Goal: Contribute content

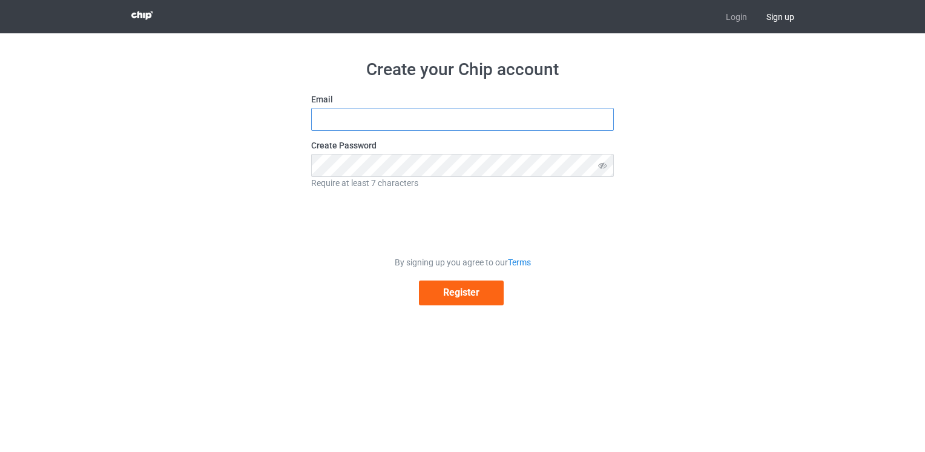
click at [398, 113] on input "text" at bounding box center [462, 119] width 303 height 23
type input "elgmairiayassine@gmail.com"
click at [605, 169] on icon at bounding box center [603, 165] width 22 height 23
click at [465, 299] on button "Register" at bounding box center [461, 292] width 85 height 25
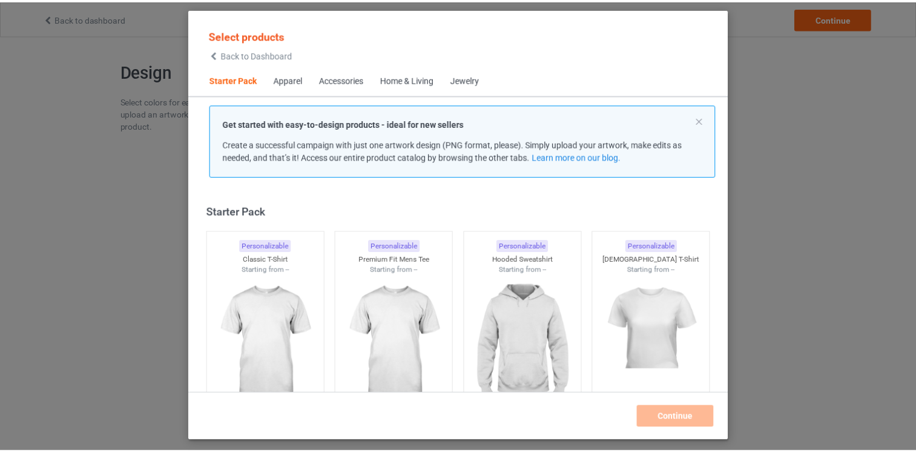
scroll to position [16, 0]
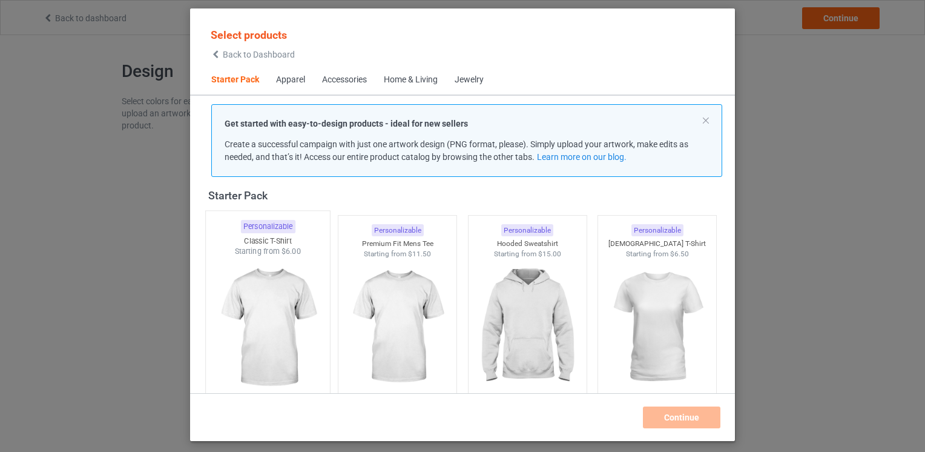
click at [289, 297] on img at bounding box center [268, 328] width 114 height 142
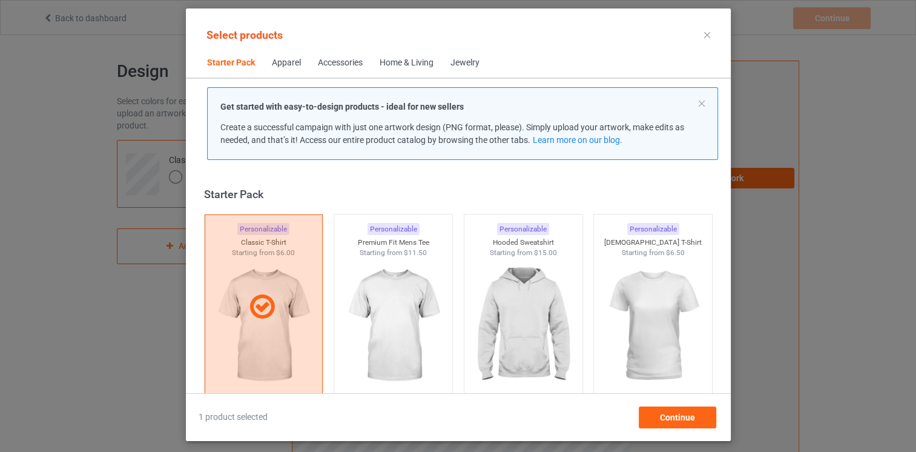
click at [289, 65] on div "Apparel" at bounding box center [286, 63] width 29 height 12
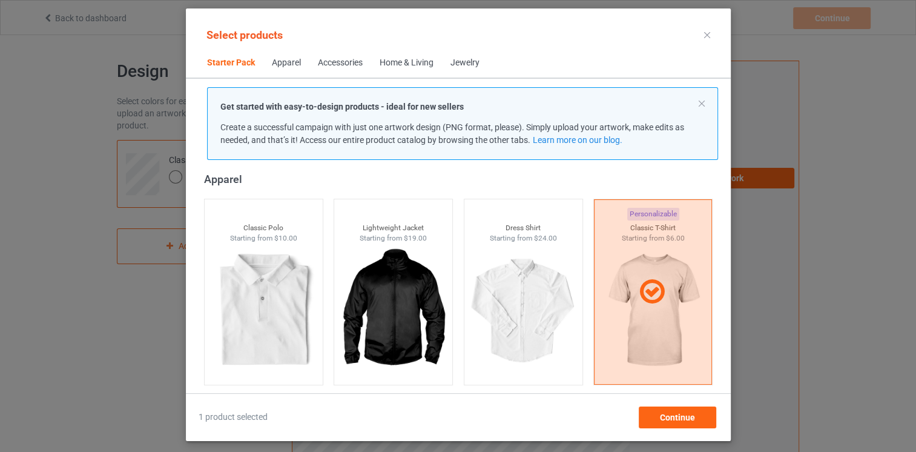
click at [239, 60] on span "Starter Pack" at bounding box center [231, 62] width 65 height 29
click at [272, 59] on div "Apparel" at bounding box center [286, 63] width 29 height 12
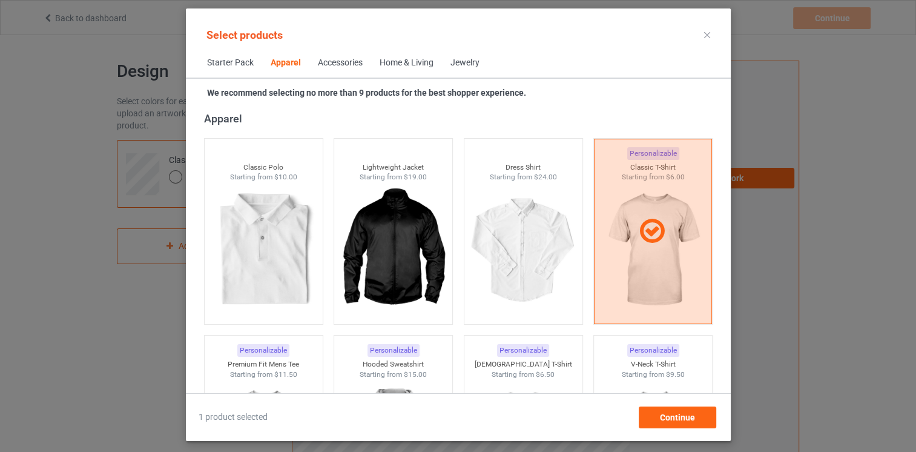
click at [321, 59] on div "Accessories" at bounding box center [340, 63] width 45 height 12
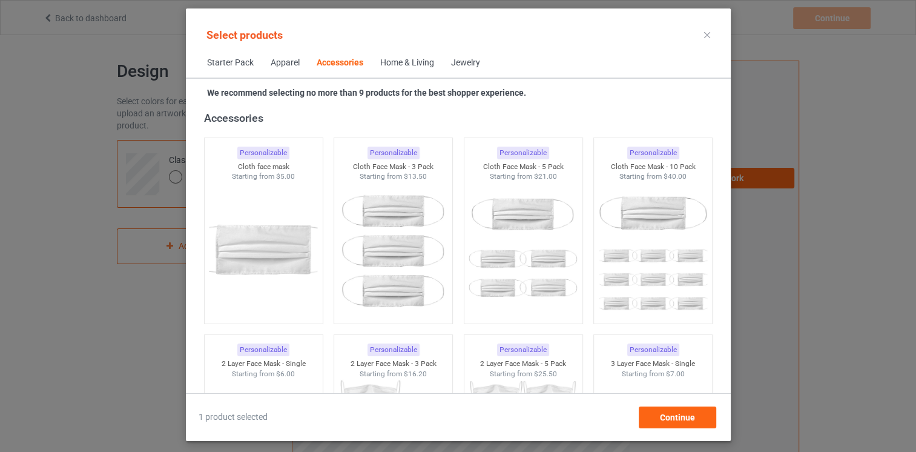
click at [385, 64] on div "Home & Living" at bounding box center [407, 63] width 54 height 12
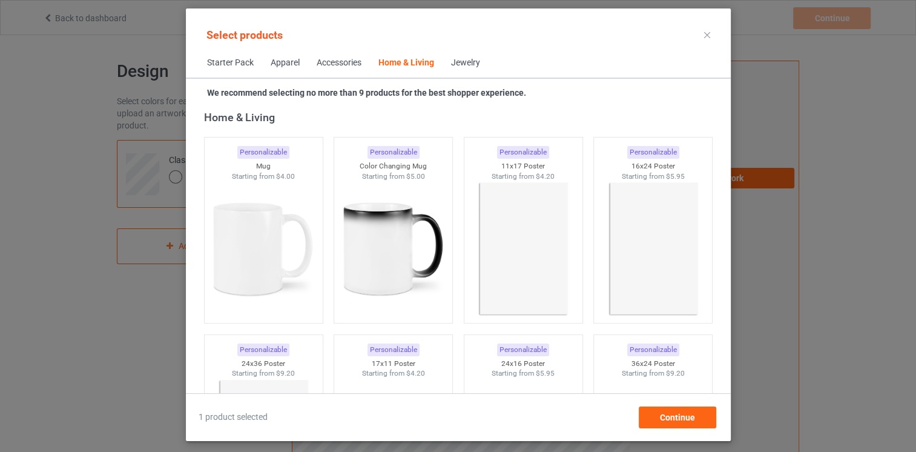
click at [456, 62] on div "Jewelry" at bounding box center [465, 63] width 29 height 12
click at [476, 64] on div "Jewelry" at bounding box center [465, 63] width 29 height 12
click at [468, 61] on div "Jewelry" at bounding box center [465, 63] width 29 height 12
click at [224, 57] on span "Starter Pack" at bounding box center [231, 62] width 64 height 29
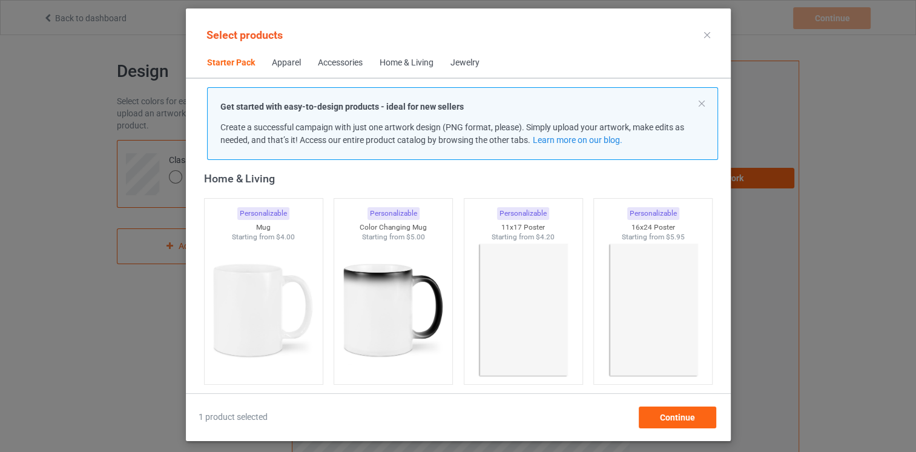
scroll to position [16, 0]
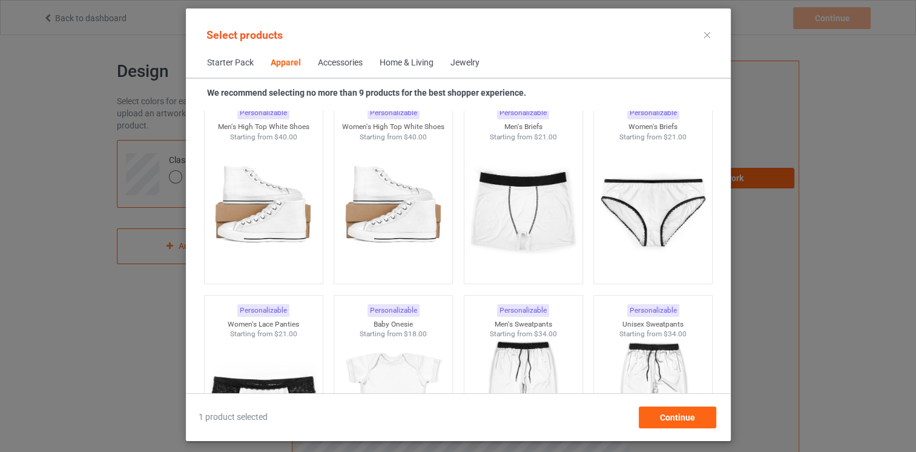
scroll to position [1689, 0]
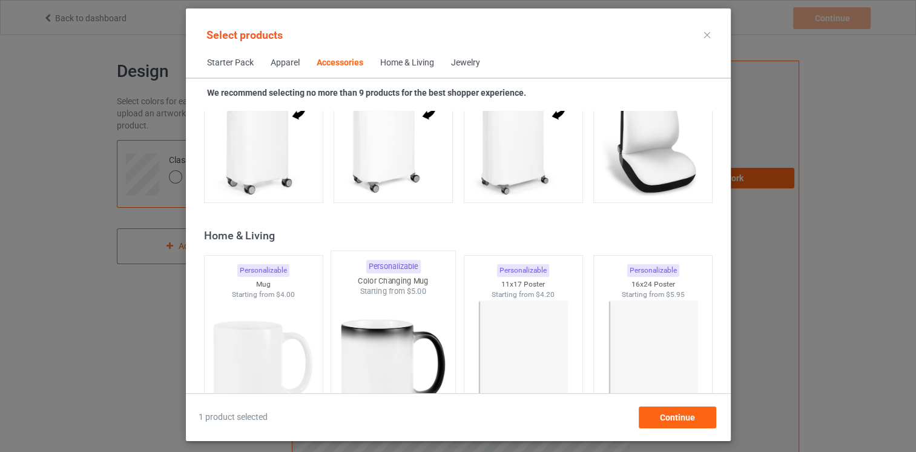
scroll to position [5415, 0]
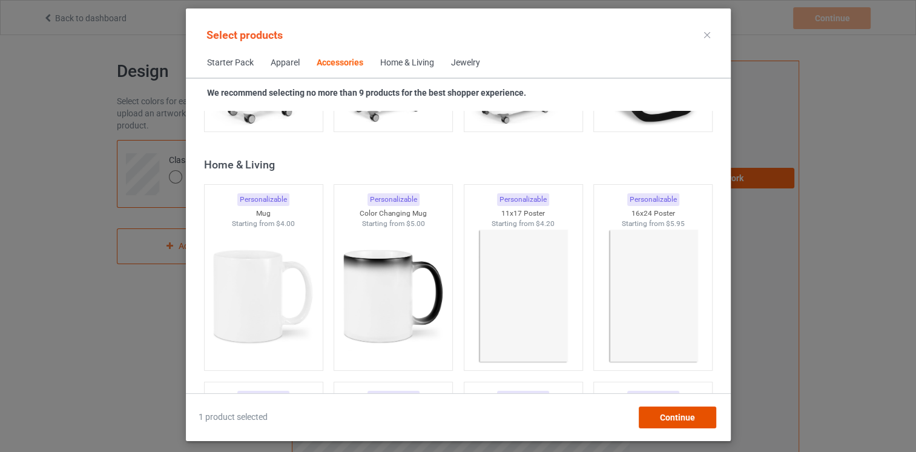
click at [661, 417] on span "Continue" at bounding box center [677, 417] width 35 height 10
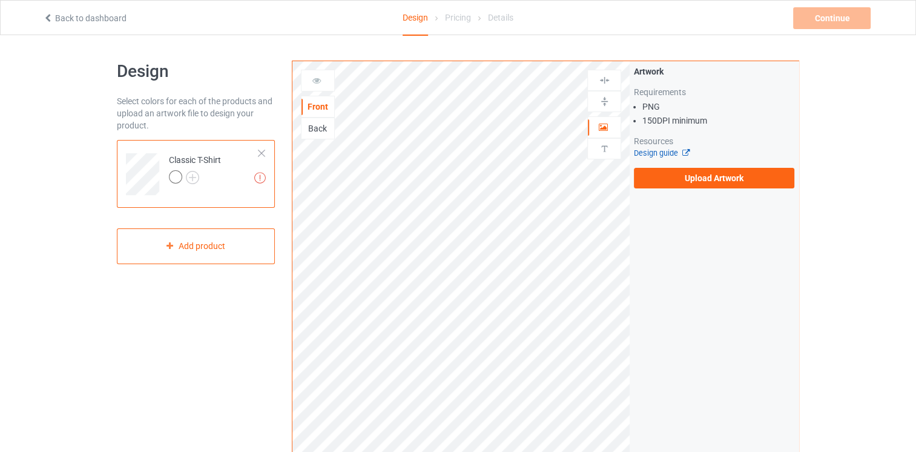
click at [677, 155] on link "Design guide" at bounding box center [661, 152] width 55 height 9
